Goal: Information Seeking & Learning: Understand process/instructions

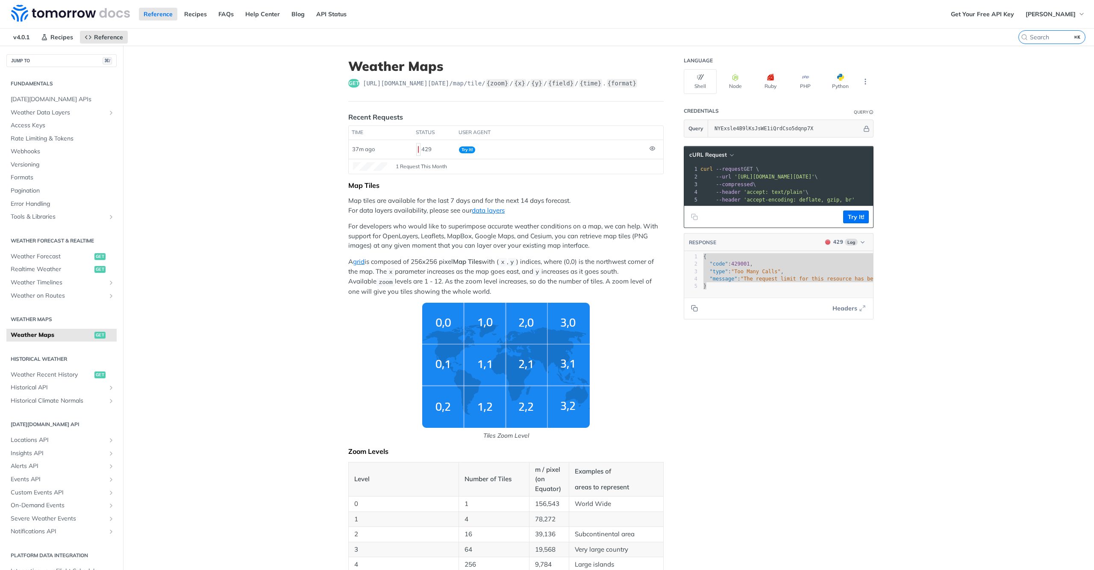
click at [400, 229] on p "For developers who would like to superimpose accurate weather conditions on a m…" at bounding box center [505, 236] width 315 height 29
click at [869, 80] on icon "More ellipsis" at bounding box center [865, 82] width 8 height 8
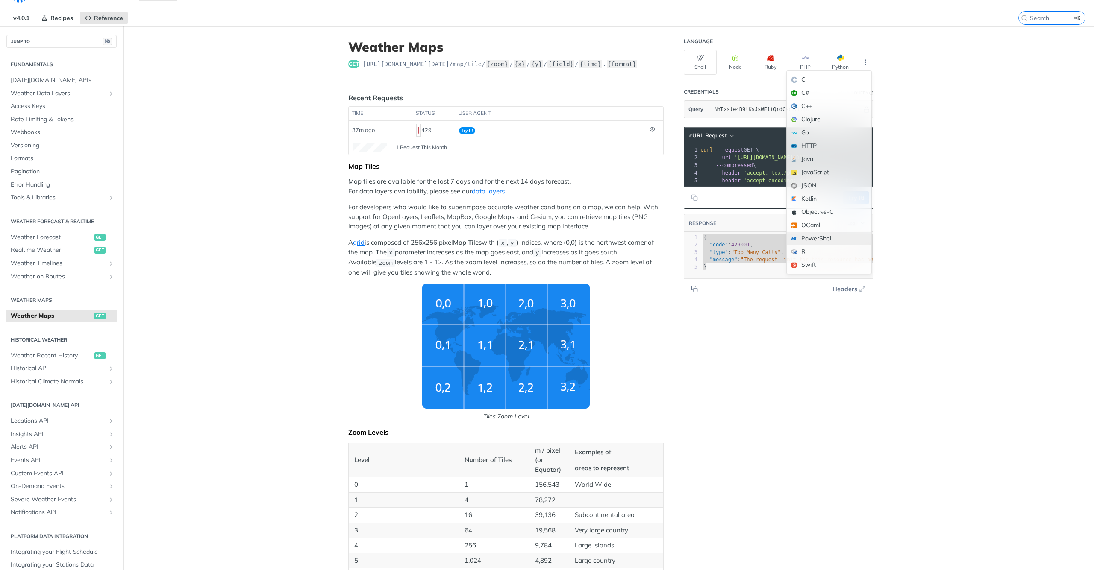
scroll to position [30, 0]
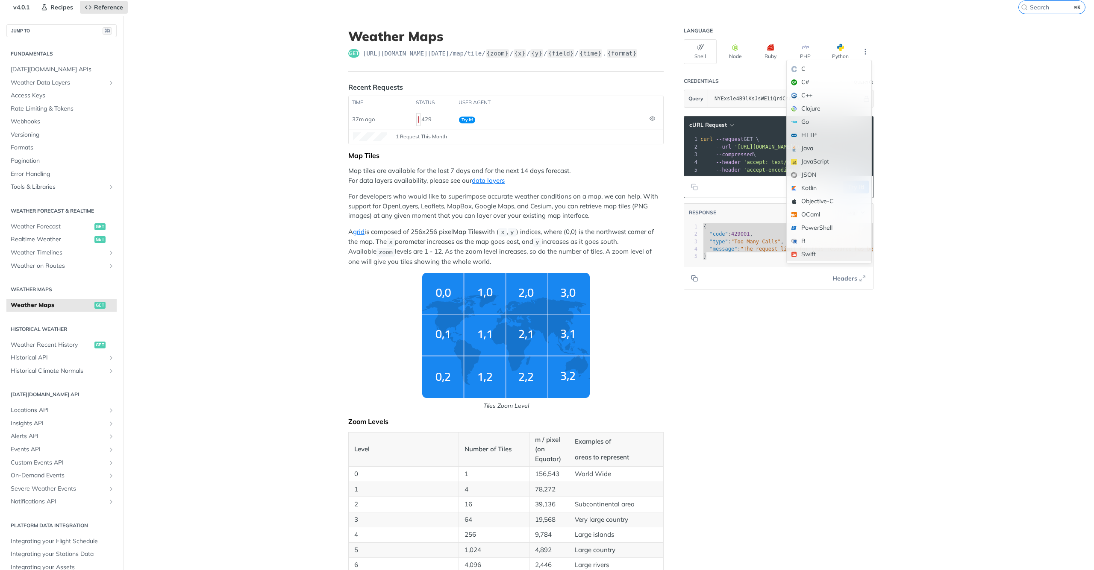
click at [808, 258] on div "Swift" at bounding box center [829, 254] width 85 height 13
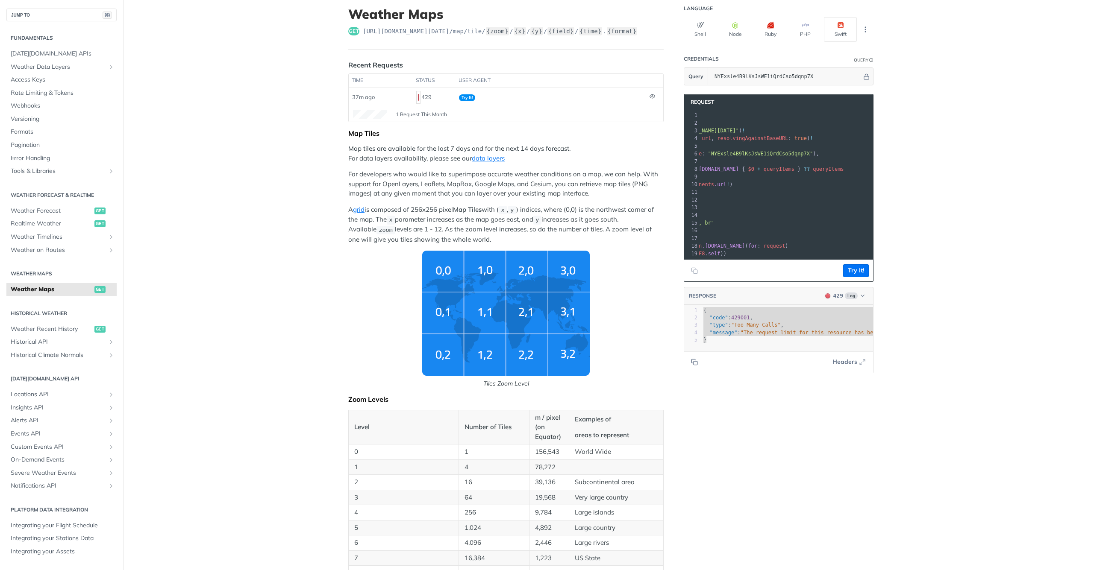
scroll to position [0, 0]
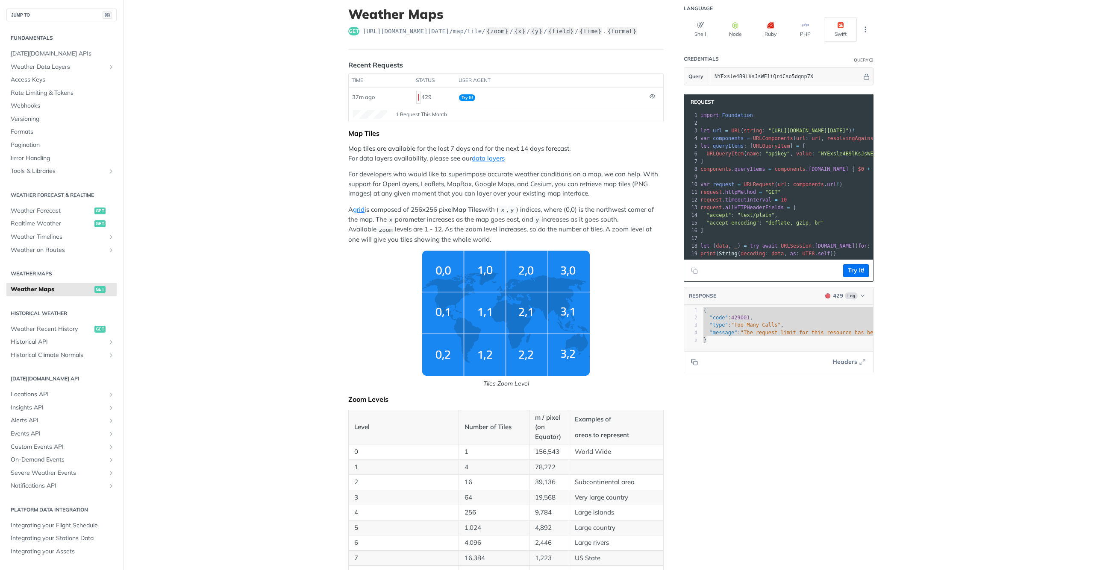
click at [730, 120] on pre "​" at bounding box center [856, 123] width 314 height 8
click at [730, 114] on span "Foundation" at bounding box center [737, 115] width 31 height 6
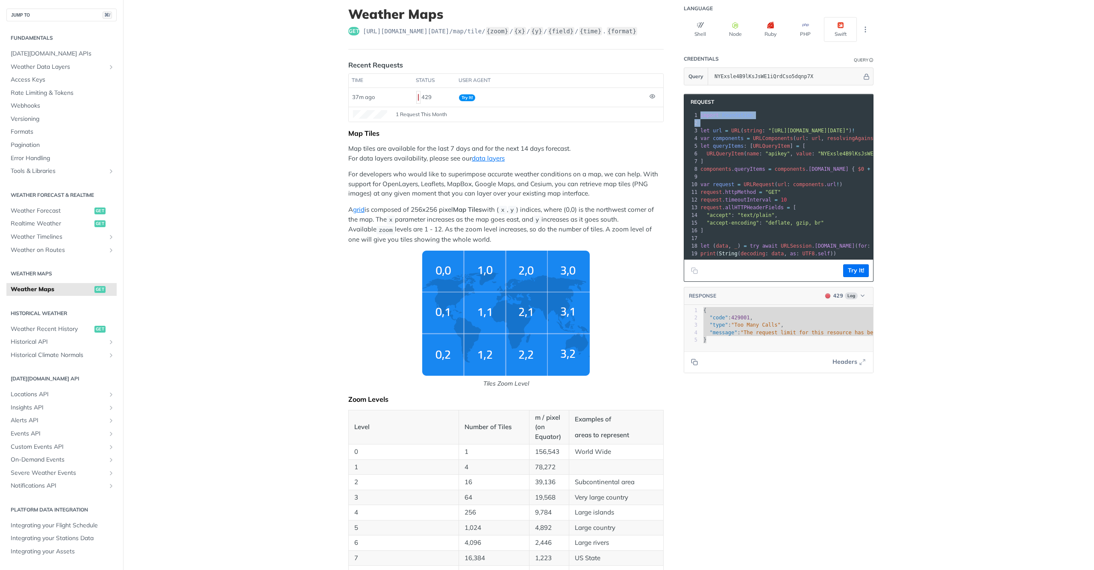
click at [730, 114] on span "Foundation" at bounding box center [737, 115] width 31 height 6
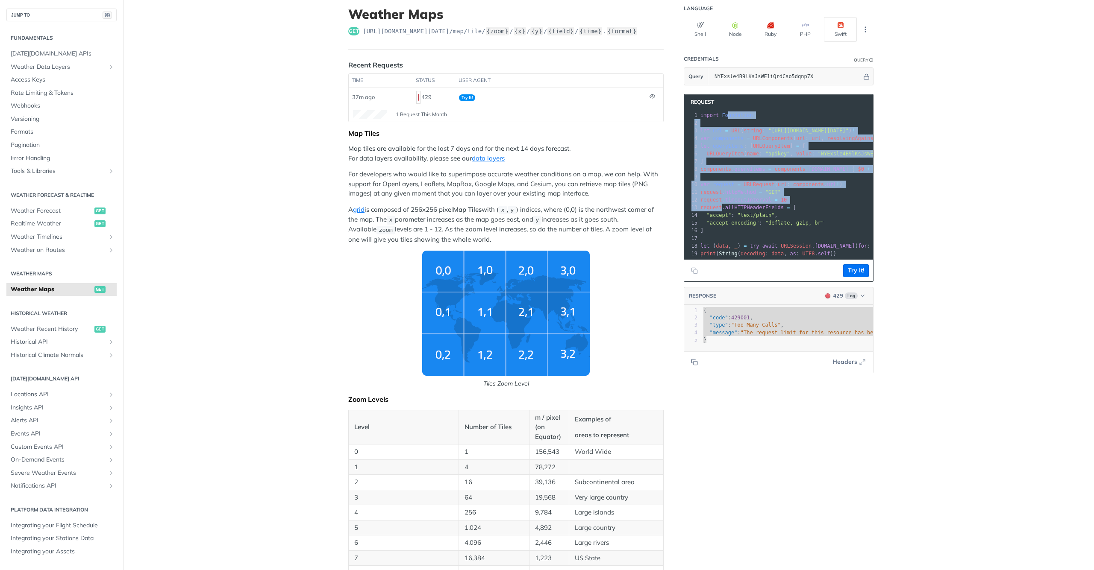
drag, startPoint x: 730, startPoint y: 114, endPoint x: 723, endPoint y: 204, distance: 90.4
click at [723, 209] on div "1 import Foundation 2 ​ 3 let url = URL ( string : "https://api.tomorrow.io/v4/…" at bounding box center [856, 185] width 314 height 146
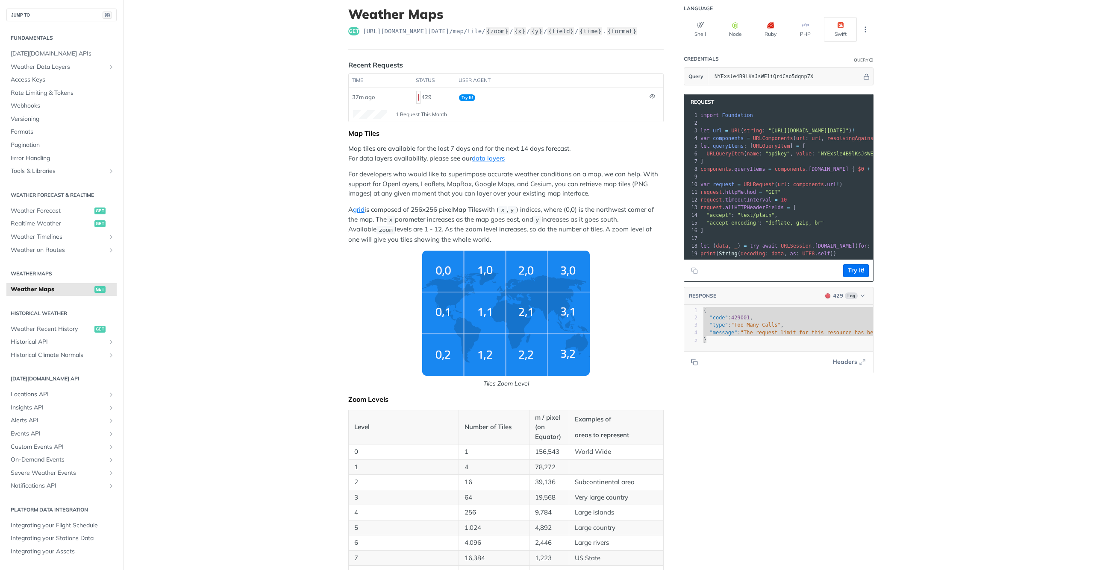
click at [715, 115] on span "import" at bounding box center [709, 115] width 18 height 6
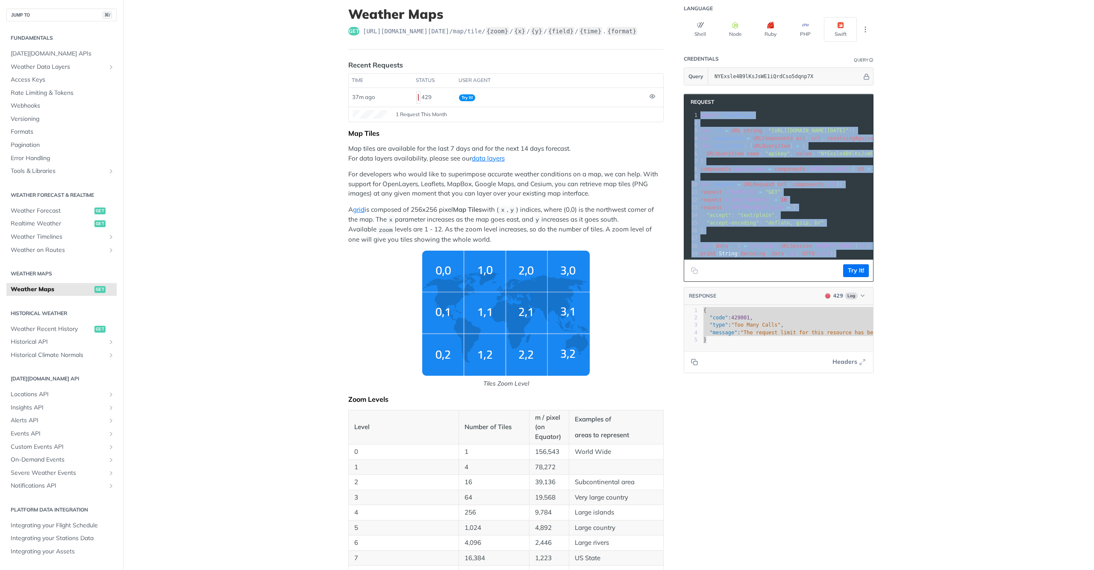
drag, startPoint x: 715, startPoint y: 115, endPoint x: 717, endPoint y: 291, distance: 175.2
click at [717, 291] on section "Request xxxxxxxxxx 19 1 import Foundation 2 ​ 3 let url = URL ( string : "https…" at bounding box center [779, 233] width 190 height 297
copy div "import Foundation 2 ​ 3 let url = URL ( string : "https://api.tomorrow.io/v4/ma…"
click at [854, 268] on button "Try It!" at bounding box center [856, 270] width 26 height 13
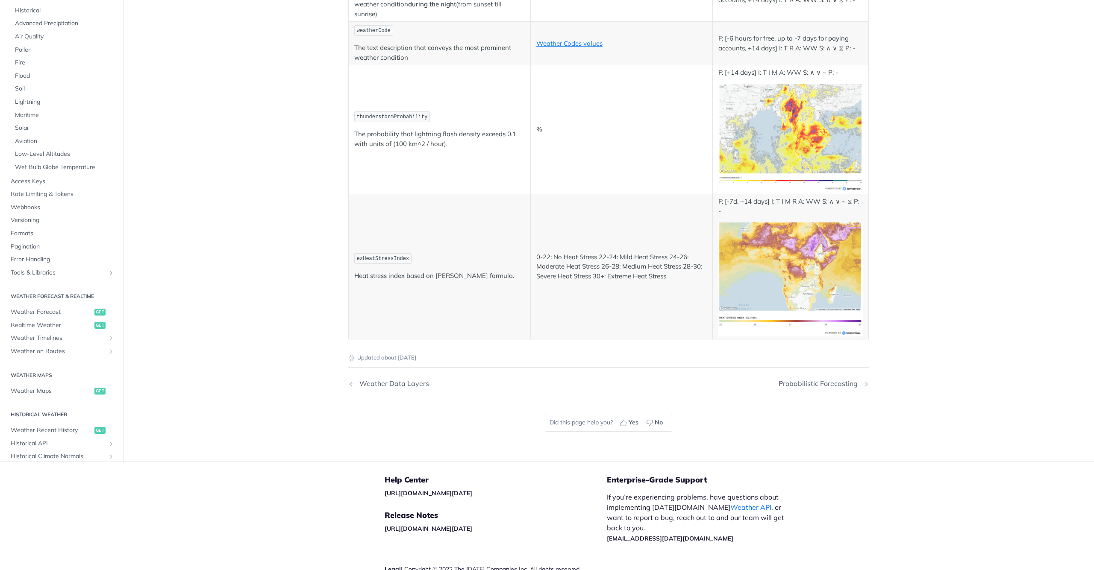
scroll to position [4429, 0]
drag, startPoint x: 431, startPoint y: 447, endPoint x: 376, endPoint y: 447, distance: 54.3
click at [376, 463] on footer "Help Center https://support.tomorrow.io Release Notes https://docs.tomorrow.io/…" at bounding box center [547, 540] width 1094 height 154
copy link "[URL][DOMAIN_NAME][DATE]"
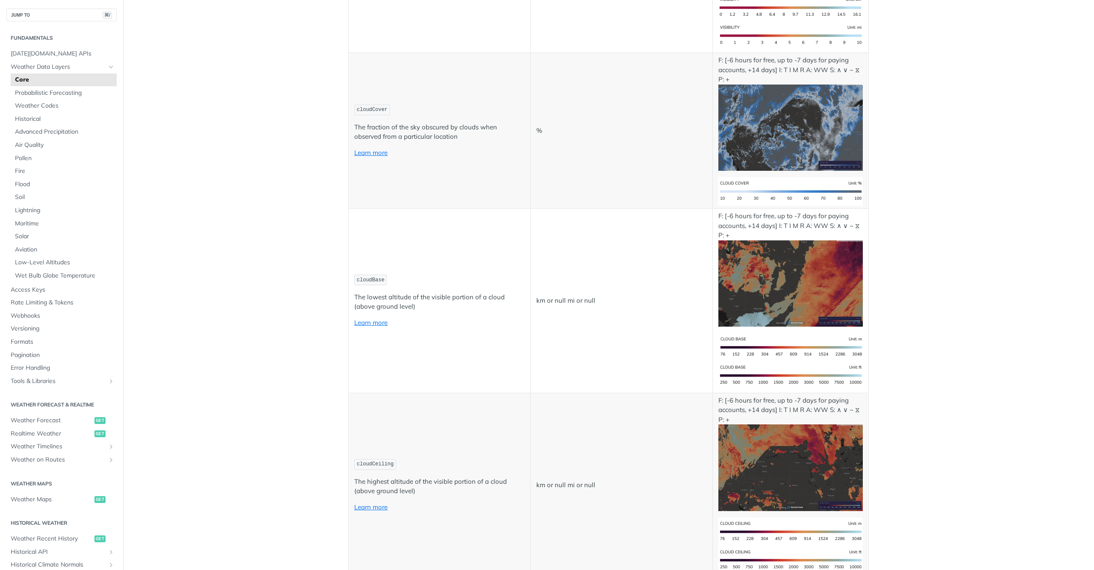
scroll to position [3014, 0]
